Goal: Transaction & Acquisition: Obtain resource

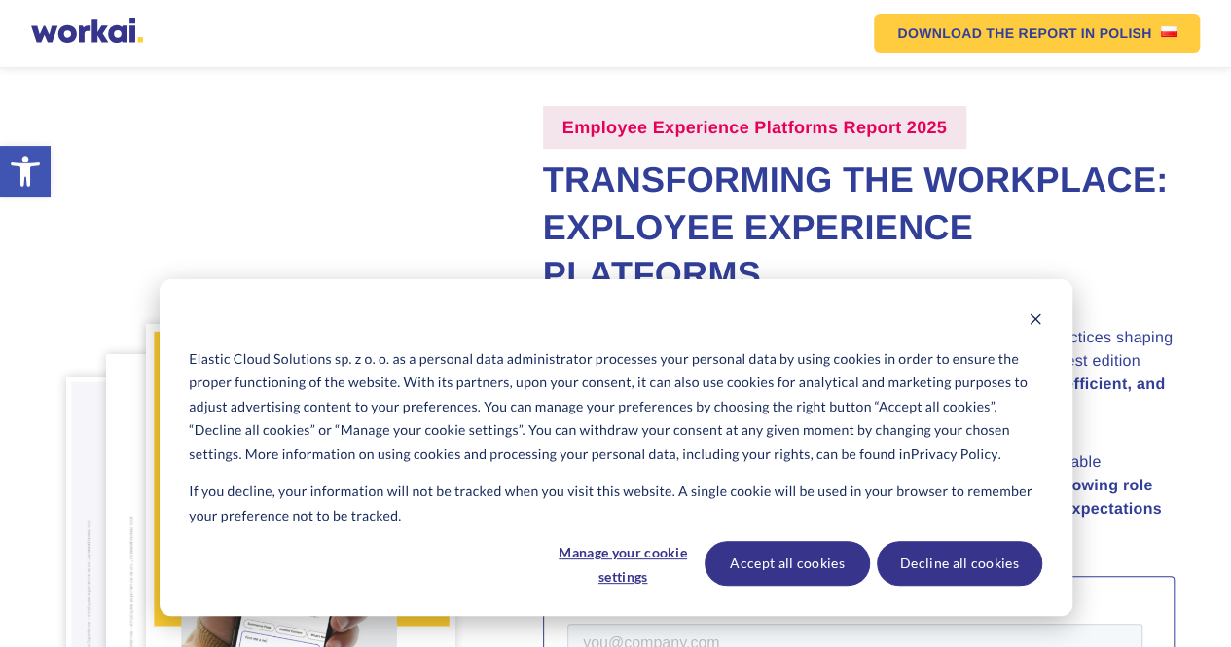
scroll to position [62, 0]
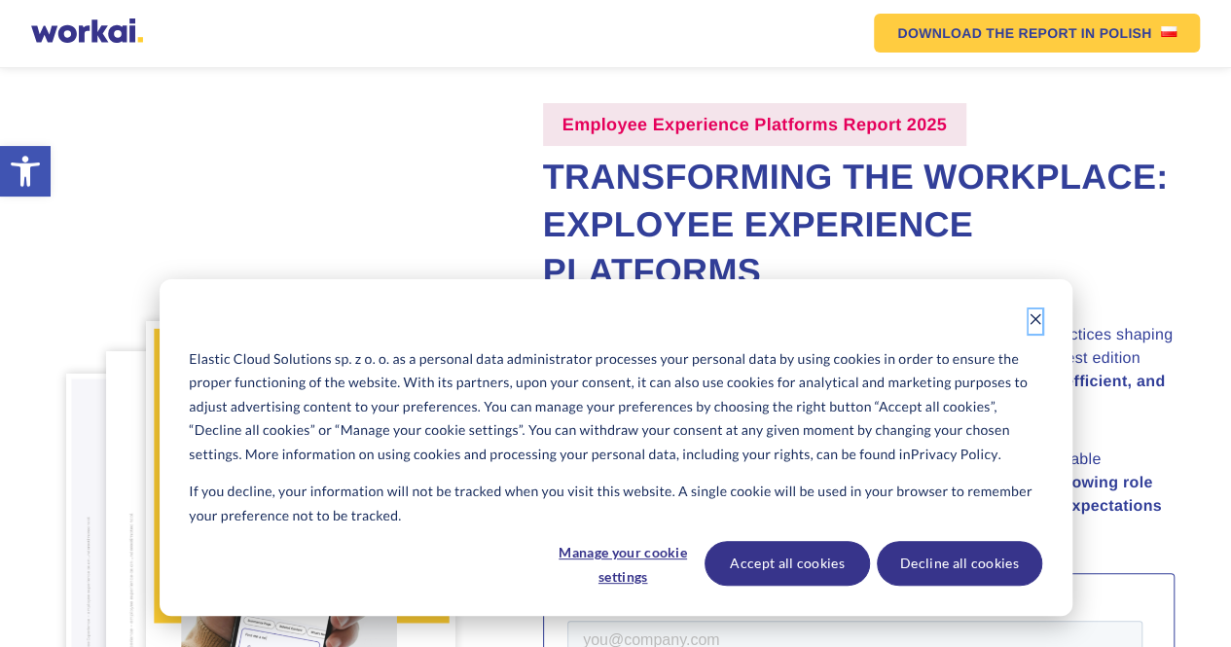
click at [1037, 324] on icon "Dismiss cookie banner" at bounding box center [1035, 319] width 14 height 14
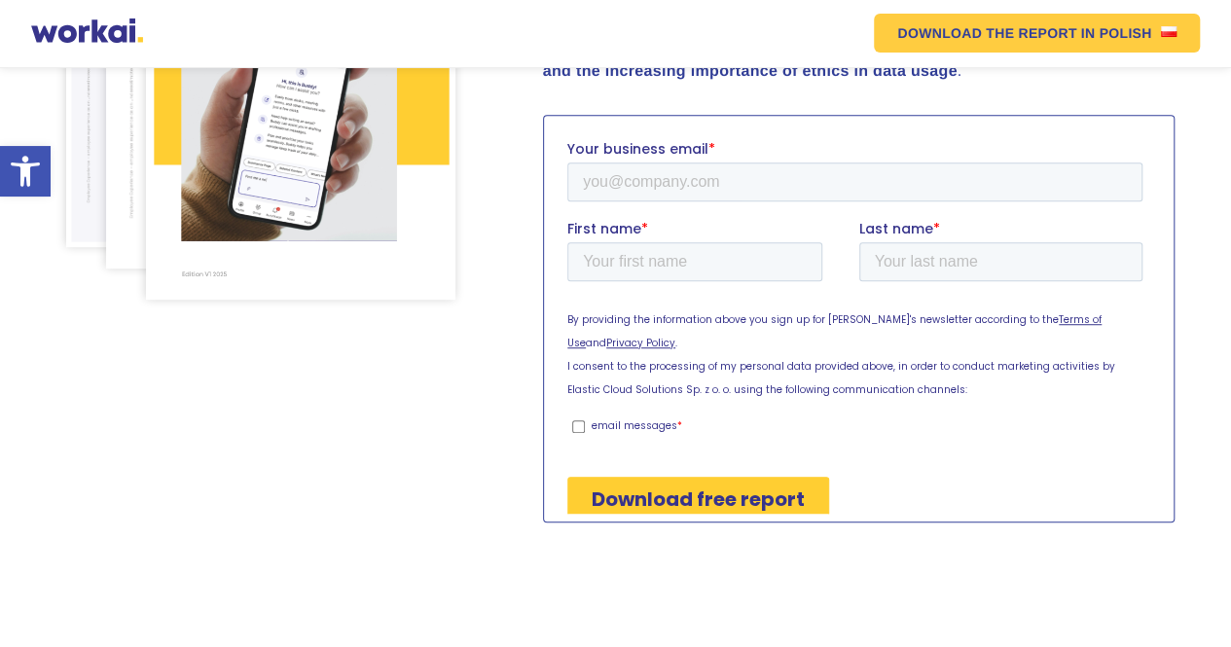
scroll to position [513, 0]
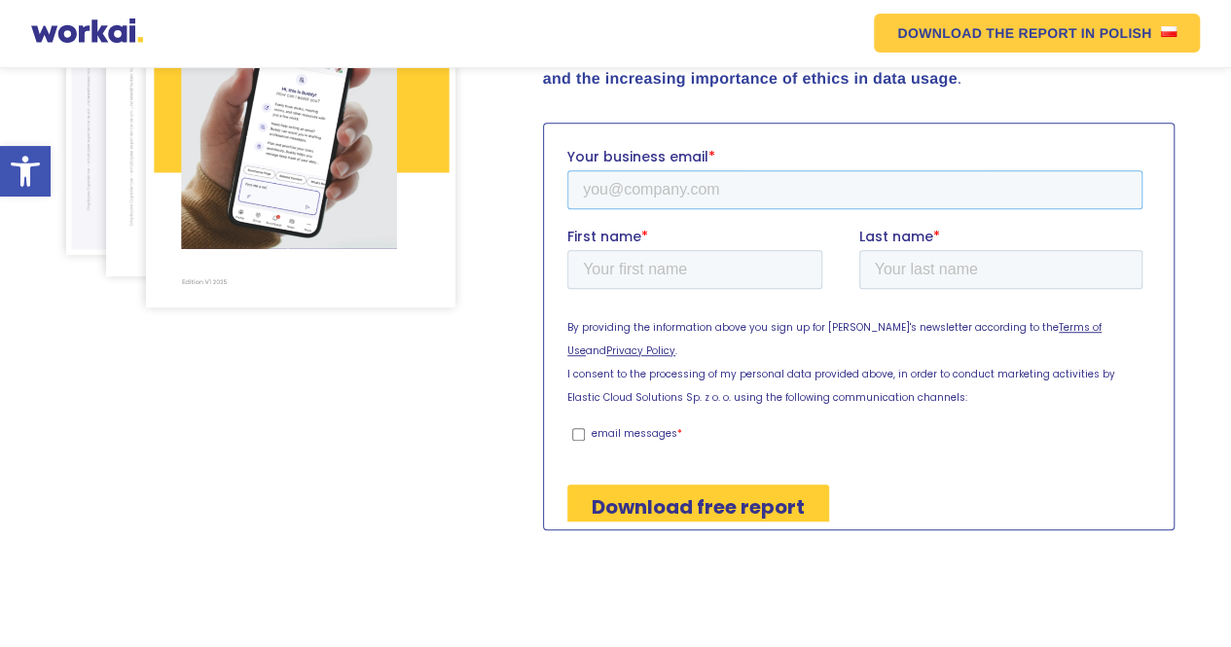
click at [697, 200] on input "Your business email *" at bounding box center [853, 188] width 575 height 39
type input "[EMAIL_ADDRESS][DOMAIN_NAME]"
click at [645, 273] on input "First name *" at bounding box center [693, 268] width 255 height 39
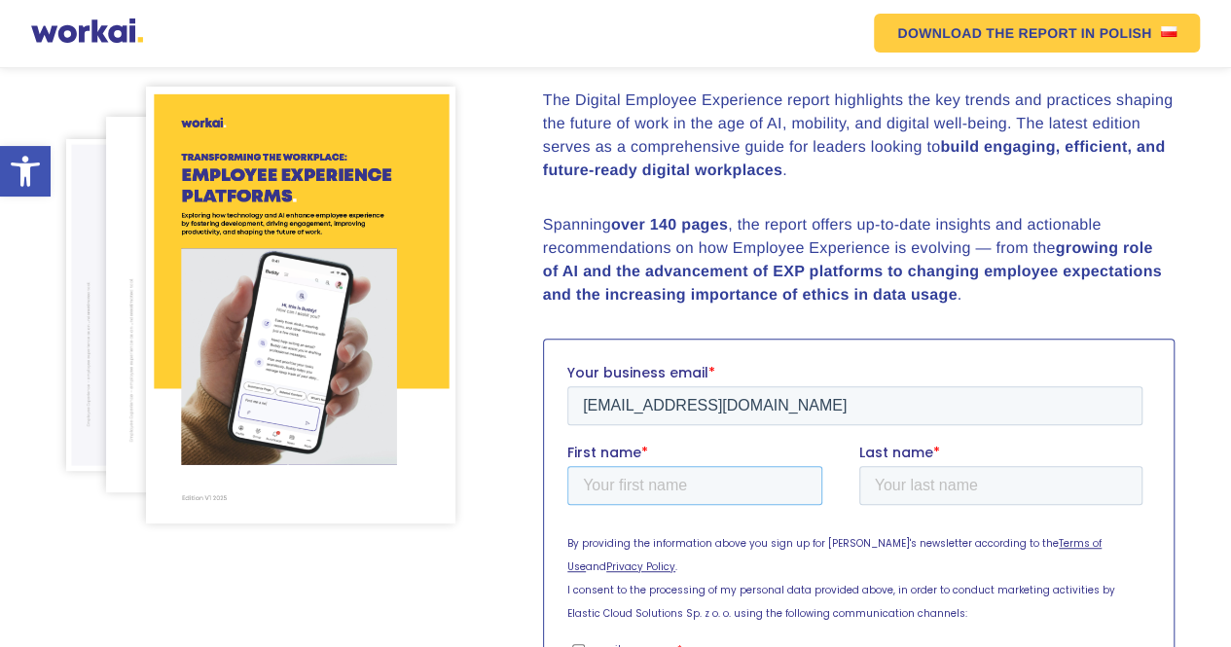
scroll to position [295, 0]
